Goal: Task Accomplishment & Management: Manage account settings

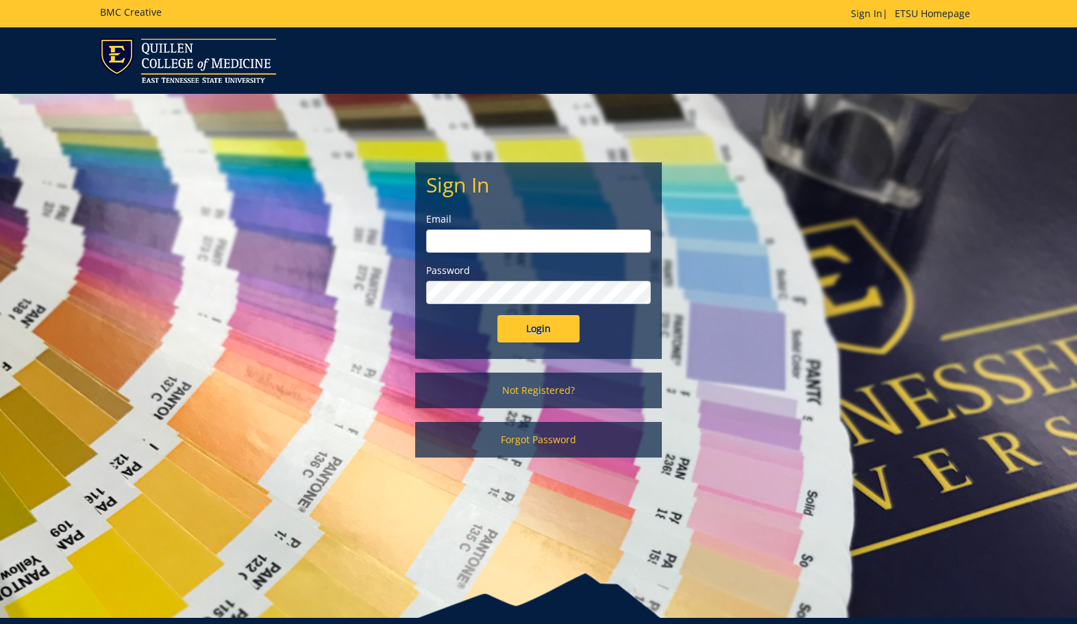
click at [479, 249] on input "email" at bounding box center [538, 240] width 225 height 23
type input "blevinjm@etsu.edu"
click at [497, 315] on input "Login" at bounding box center [538, 328] width 82 height 27
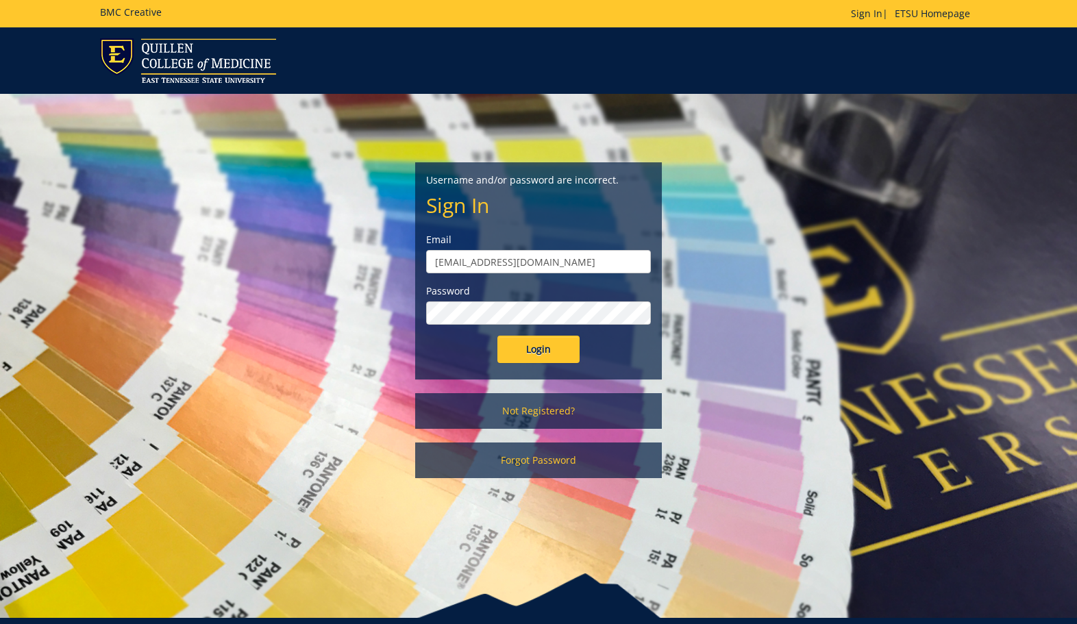
click at [497, 336] on input "Login" at bounding box center [538, 349] width 82 height 27
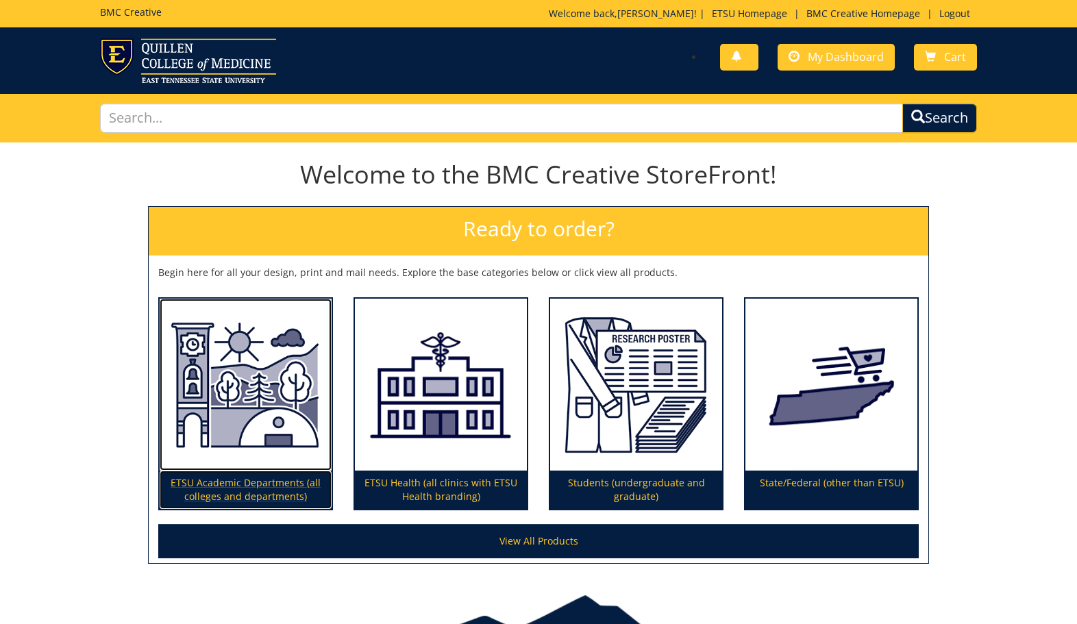
click at [282, 400] on img at bounding box center [246, 385] width 172 height 173
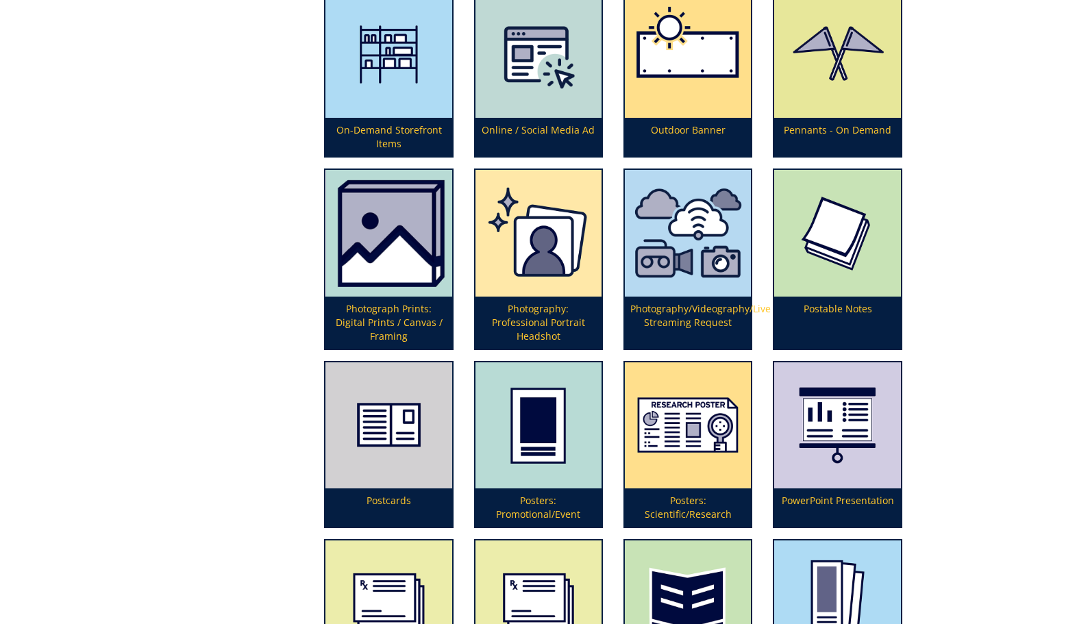
scroll to position [3083, 0]
